Goal: Information Seeking & Learning: Learn about a topic

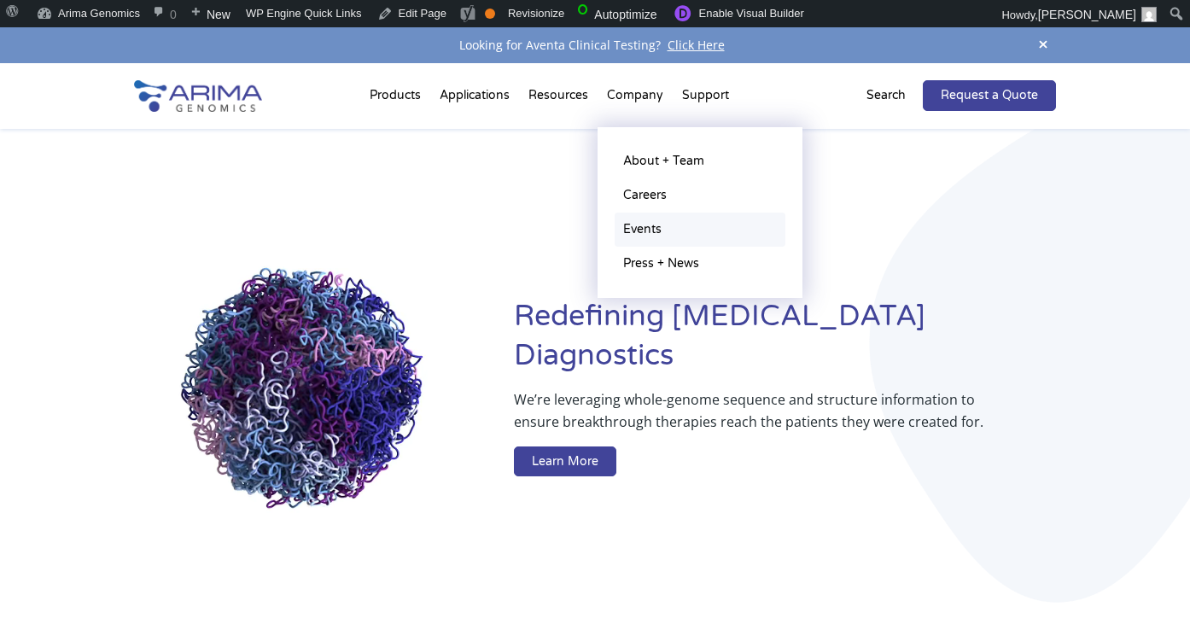
click at [644, 217] on link "Events" at bounding box center [699, 229] width 171 height 34
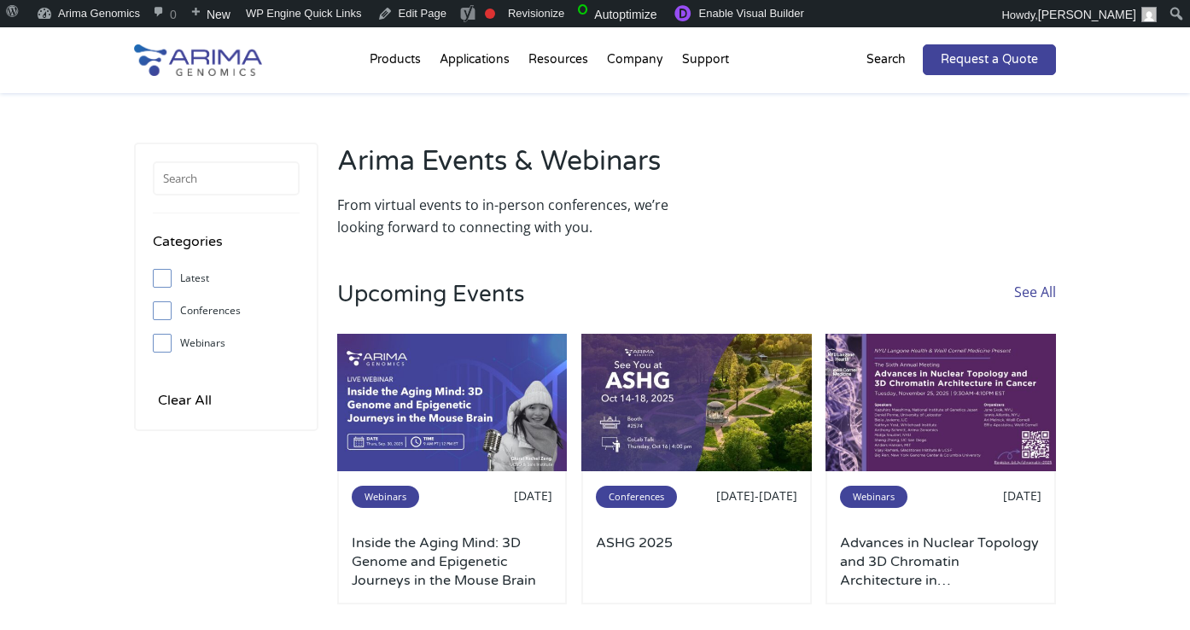
click at [867, 60] on div "Request a Quote Search" at bounding box center [917, 59] width 276 height 31
click at [876, 61] on p "Search" at bounding box center [885, 60] width 39 height 22
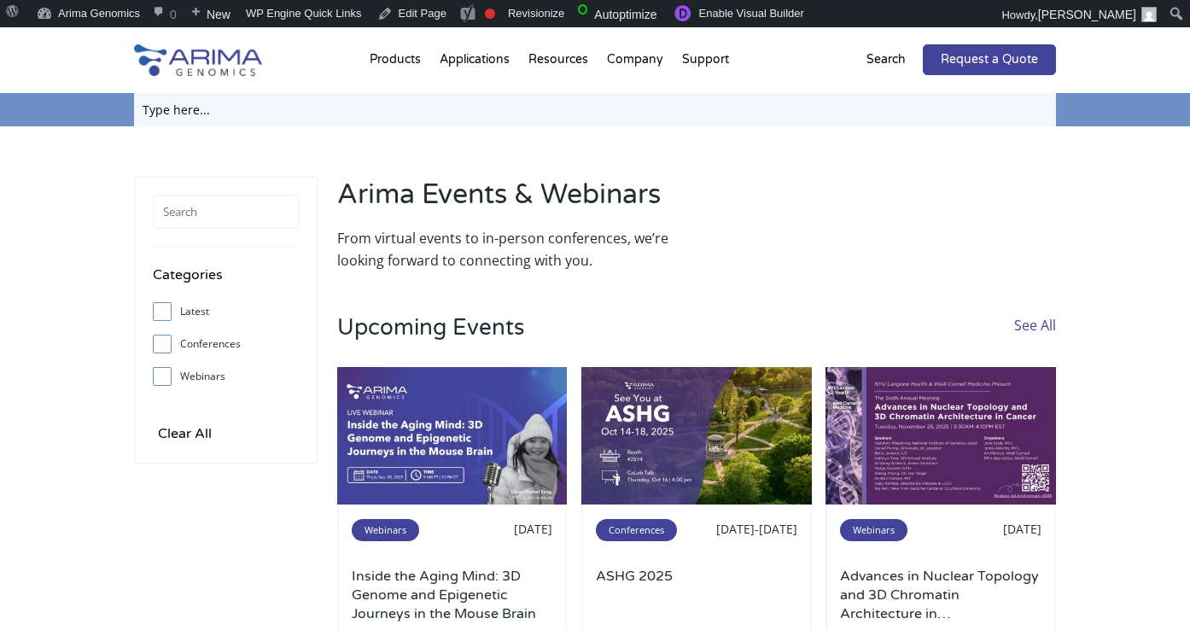
click at [833, 104] on input "text" at bounding box center [595, 109] width 922 height 33
type input "nathan"
click input "Search" at bounding box center [0, 0] width 0 height 0
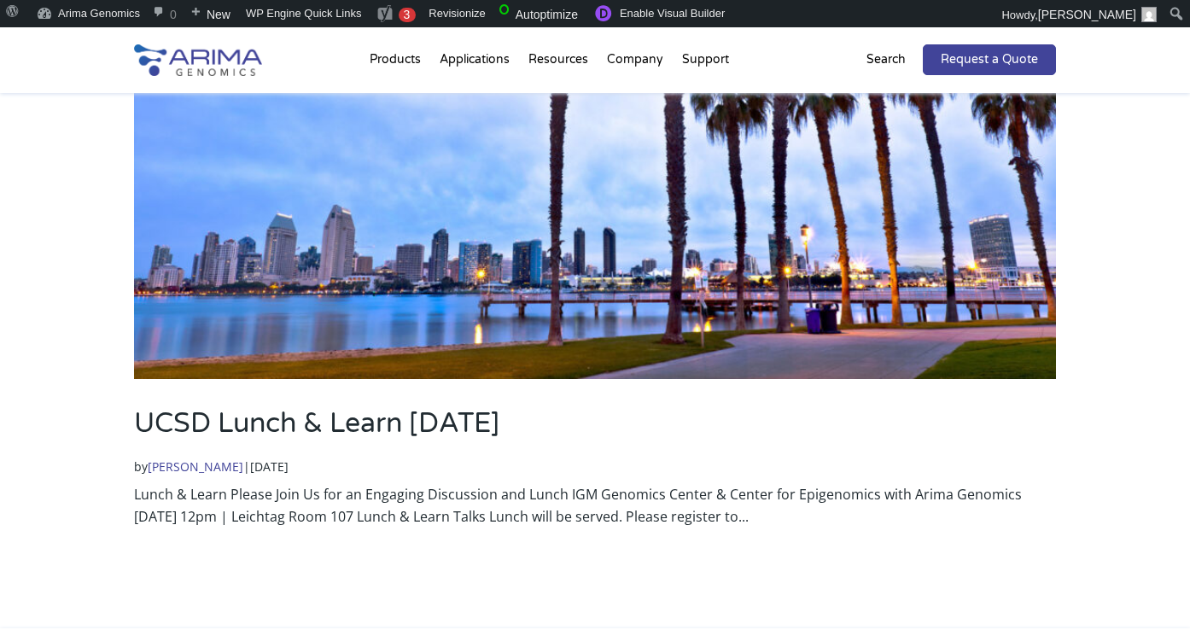
scroll to position [275, 0]
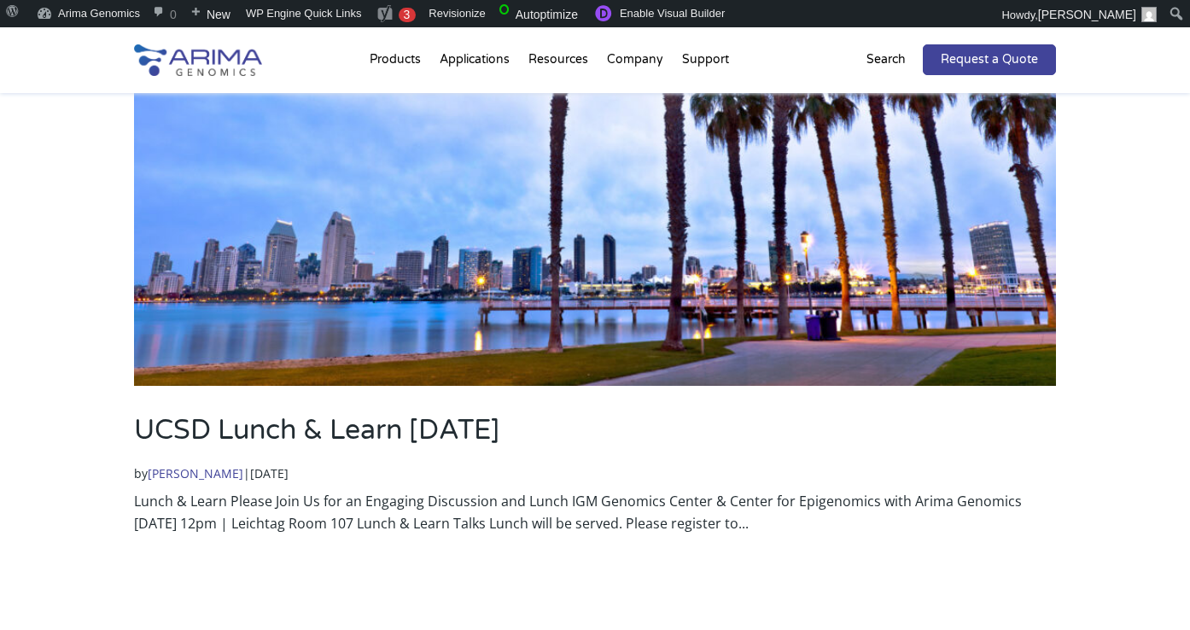
click at [471, 320] on img at bounding box center [595, 127] width 922 height 518
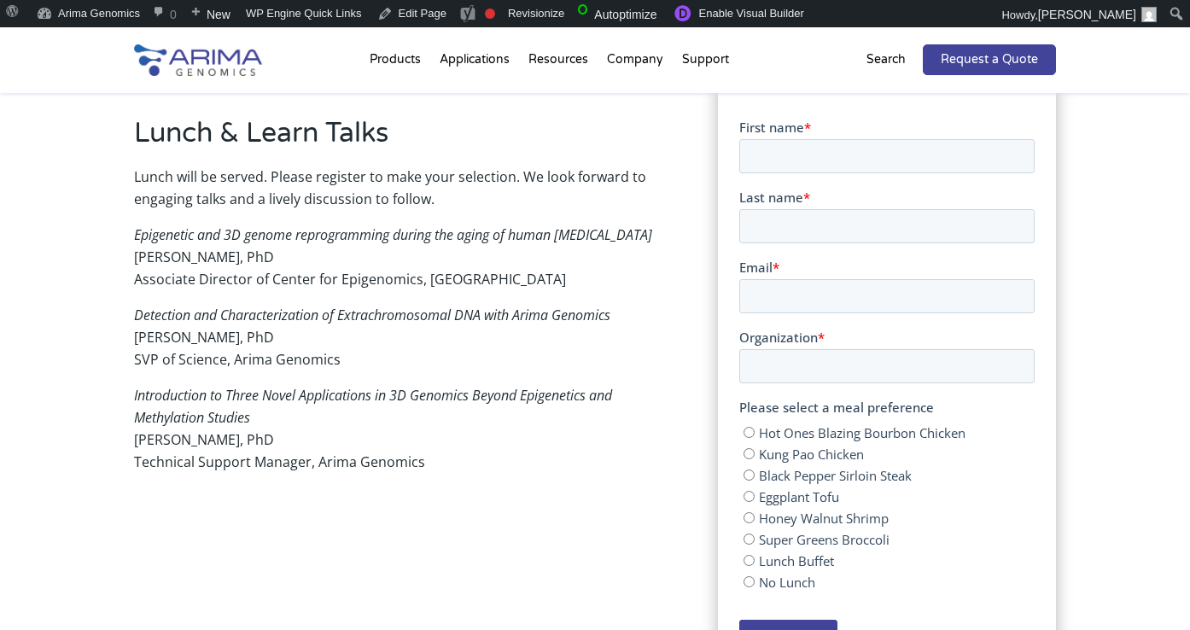
scroll to position [503, 0]
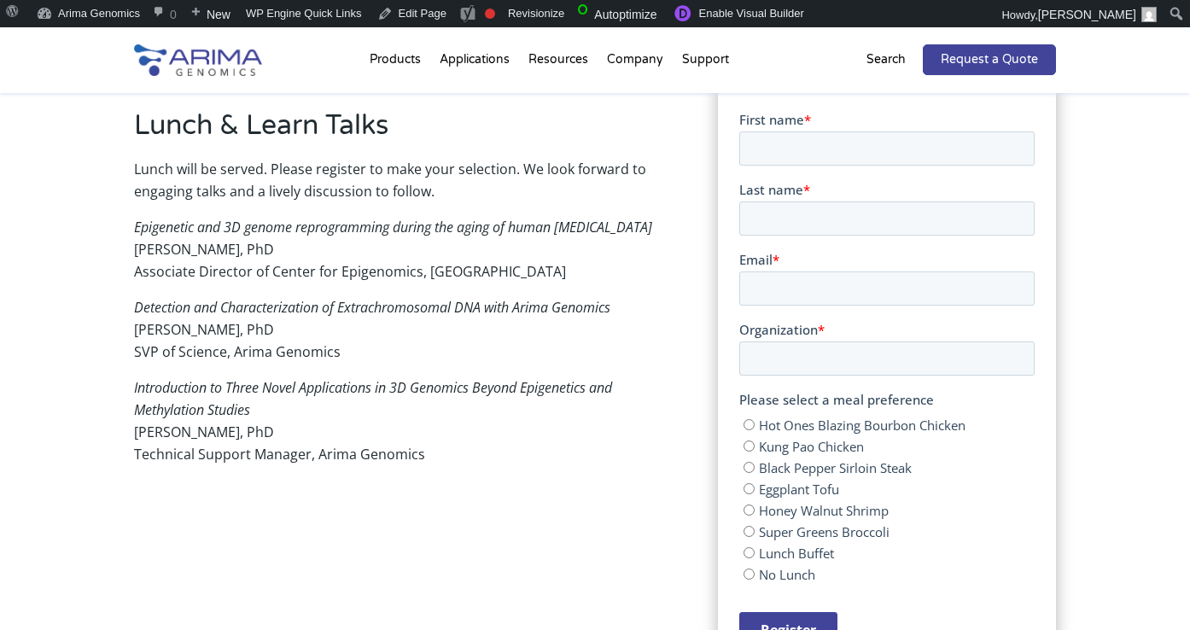
click at [370, 258] on p "Epigenetic and 3D genome reprogramming during the aging of human hippocampus Na…" at bounding box center [400, 256] width 532 height 80
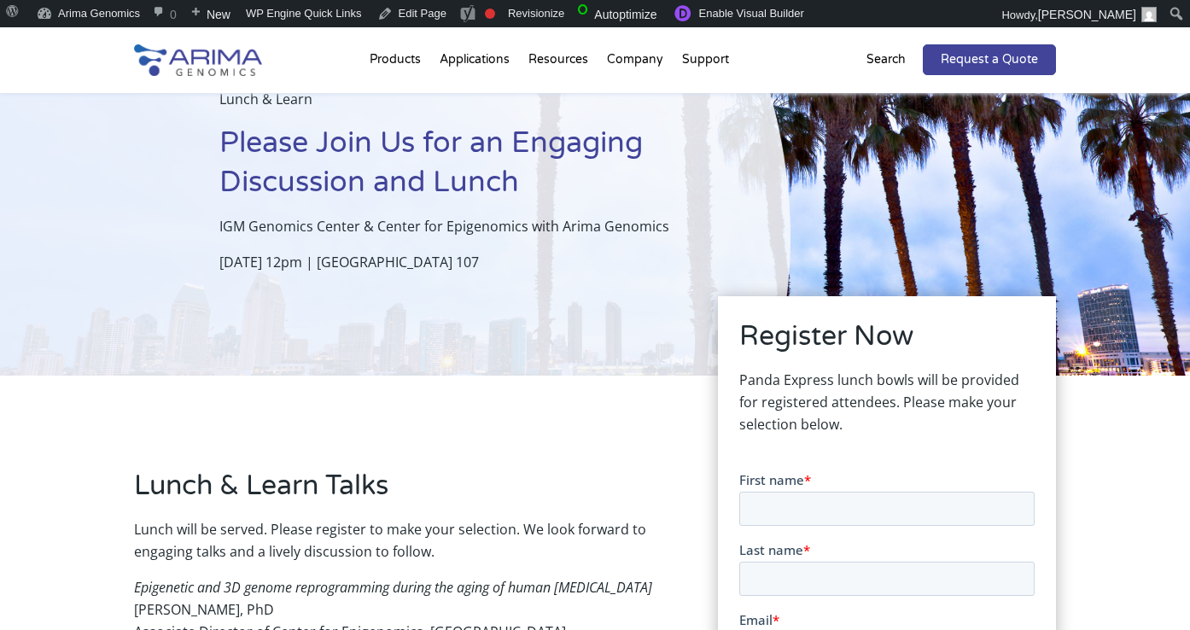
scroll to position [37, 0]
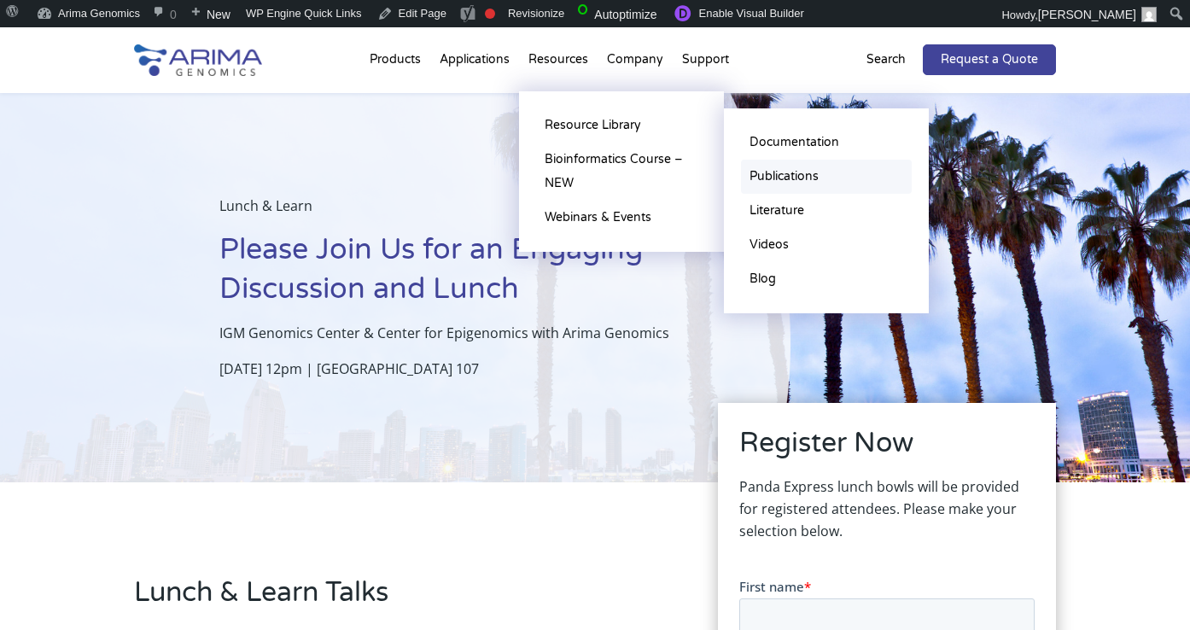
click at [773, 174] on link "Publications" at bounding box center [826, 177] width 171 height 34
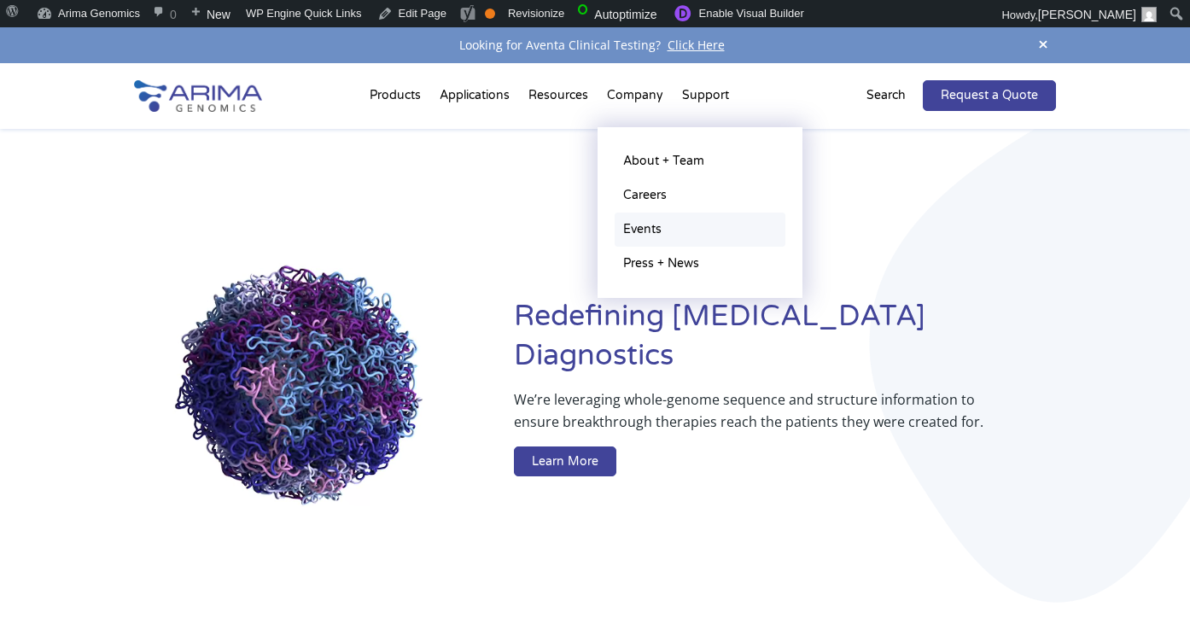
click at [642, 230] on link "Events" at bounding box center [699, 229] width 171 height 34
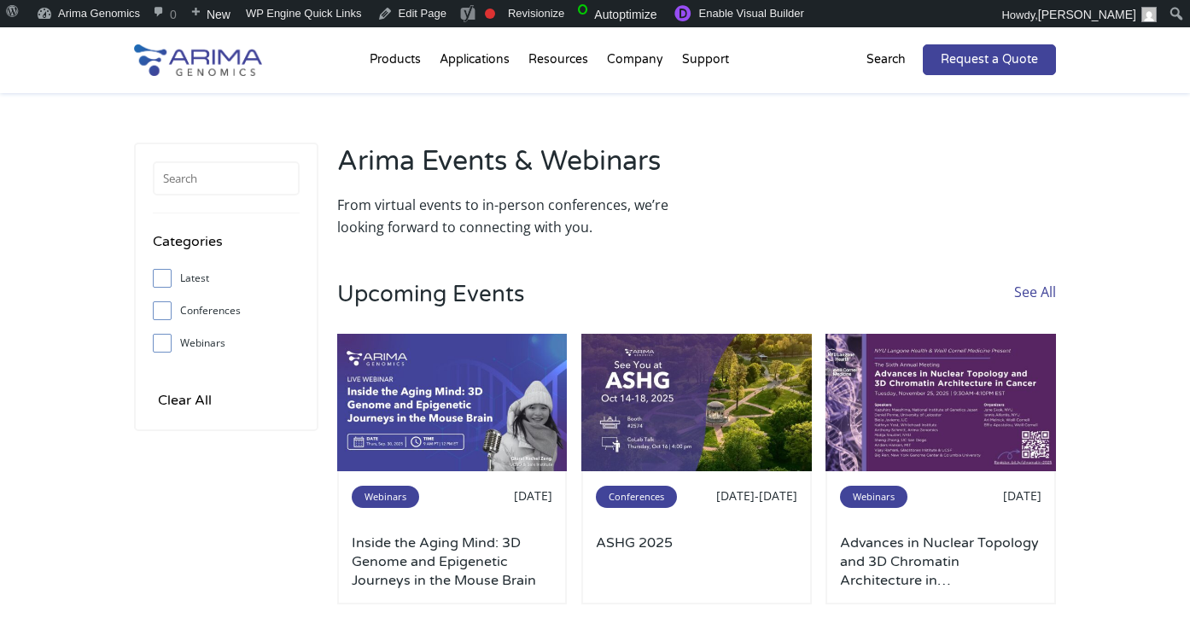
click at [1021, 291] on link "See All" at bounding box center [1035, 307] width 42 height 53
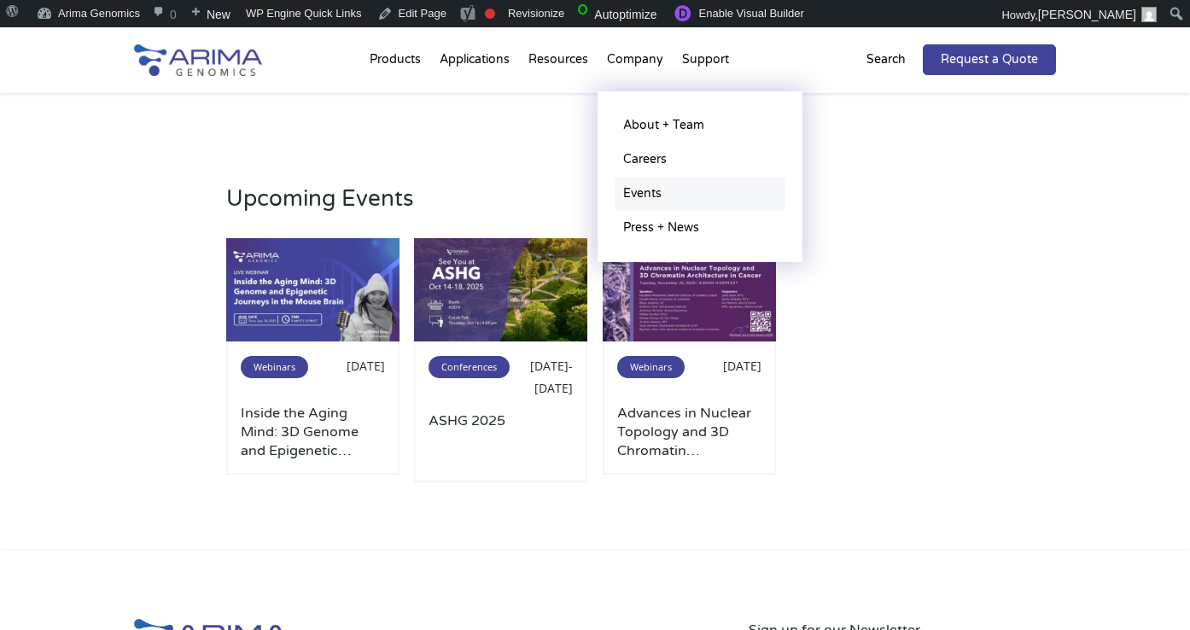
click at [642, 179] on link "Events" at bounding box center [699, 194] width 171 height 34
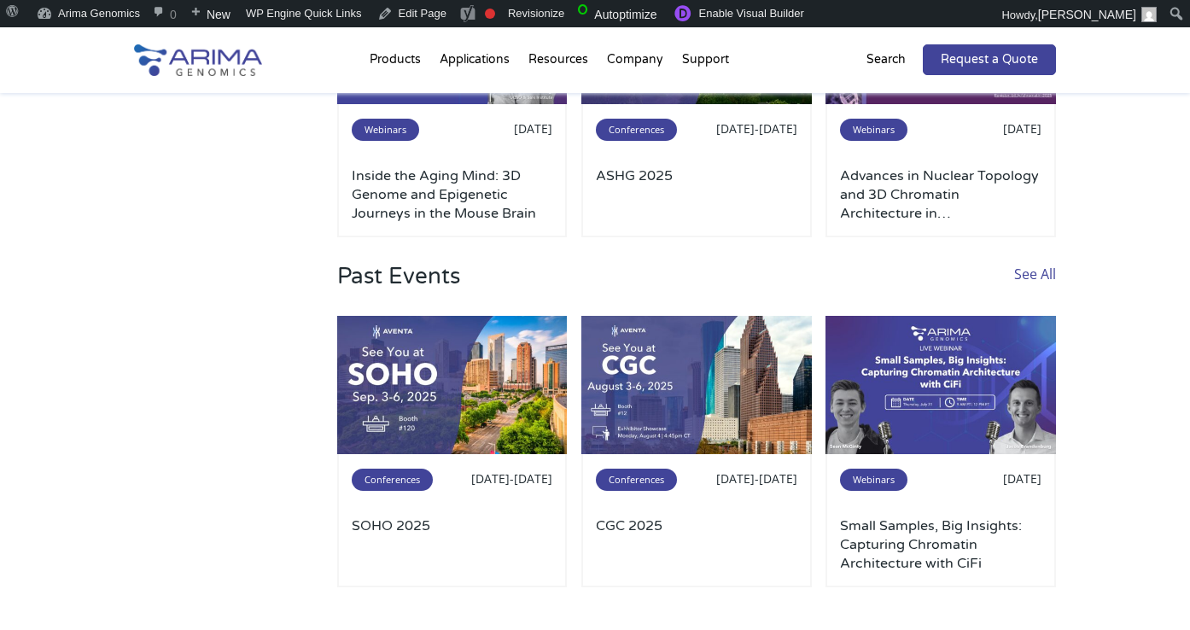
scroll to position [369, 0]
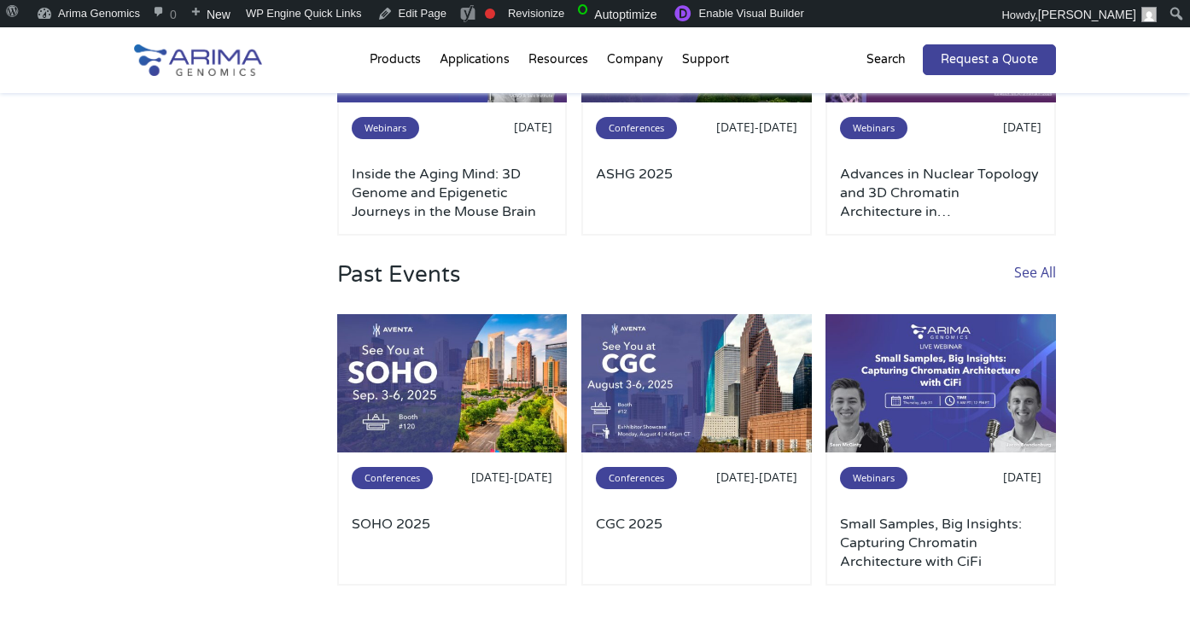
click at [1028, 268] on link "See All" at bounding box center [1035, 287] width 42 height 53
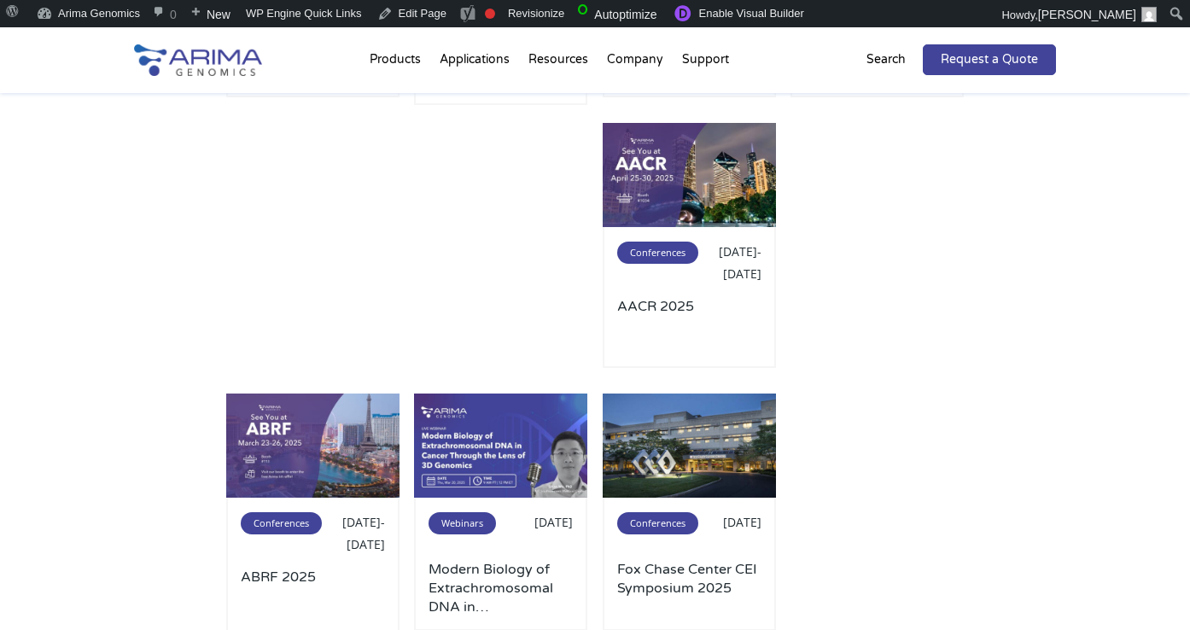
scroll to position [674, 0]
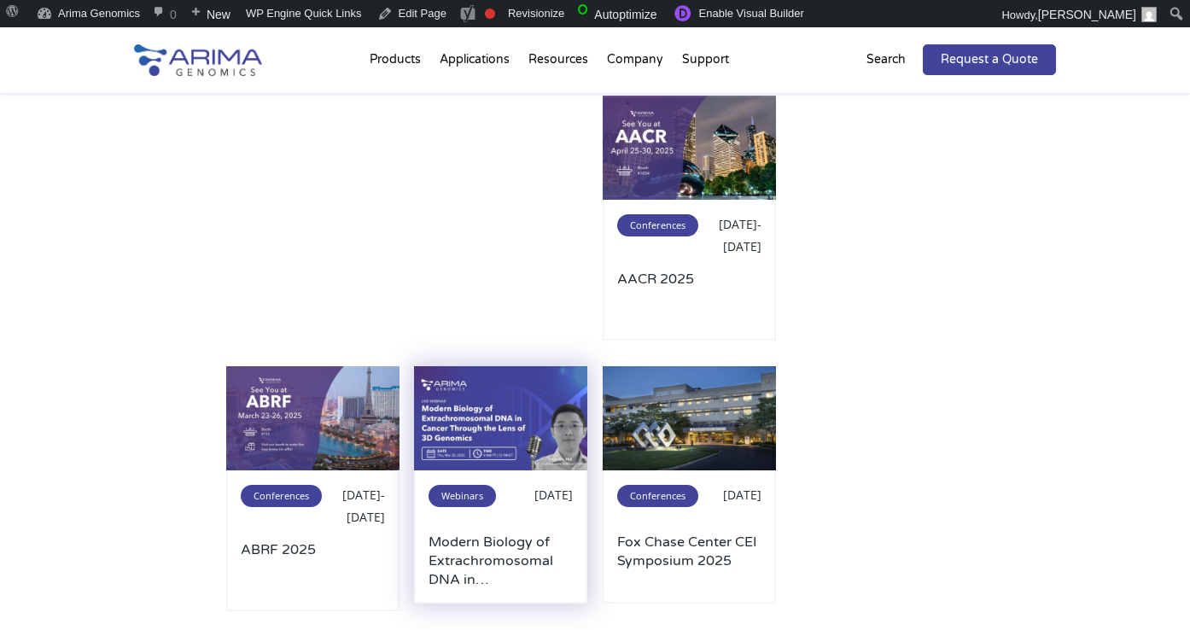
click at [490, 432] on img at bounding box center [500, 418] width 173 height 104
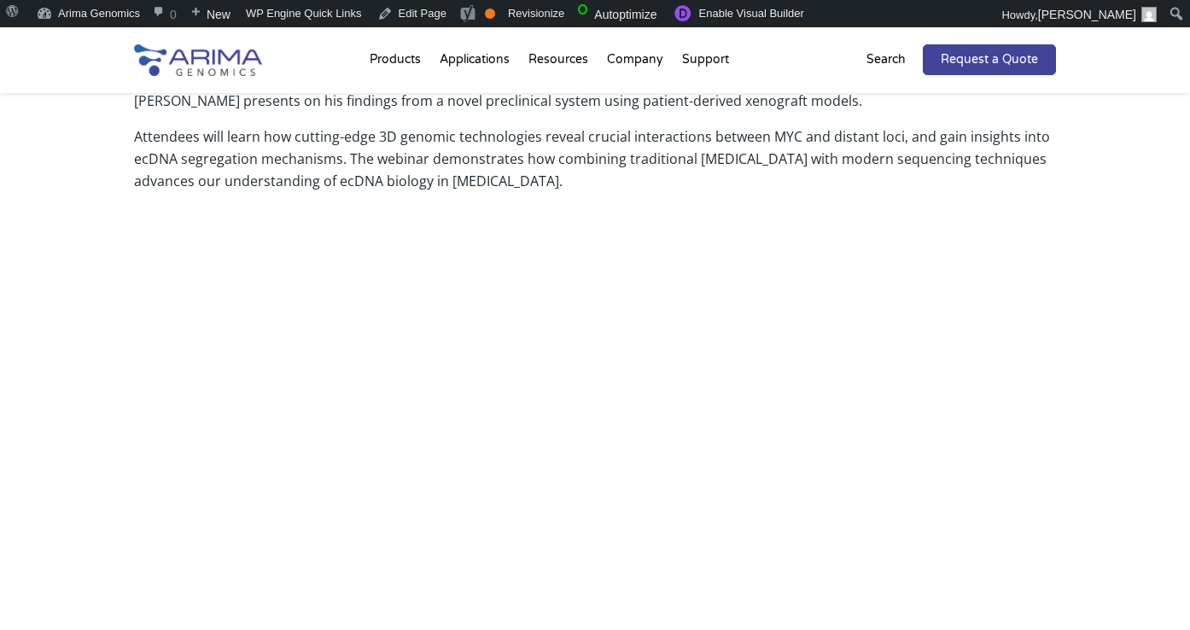
scroll to position [596, 0]
